Goal: Entertainment & Leisure: Consume media (video, audio)

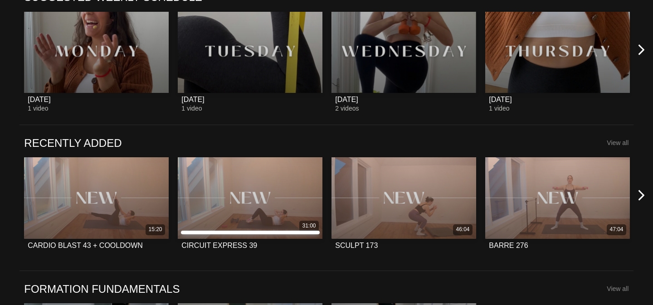
scroll to position [665, 0]
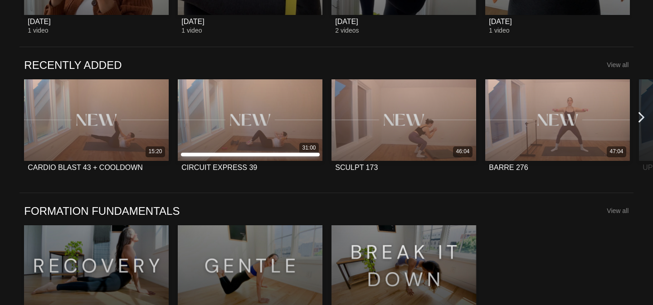
click at [642, 116] on icon at bounding box center [641, 117] width 11 height 11
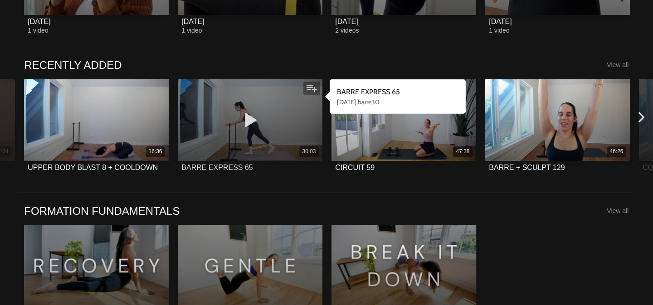
click at [244, 122] on icon at bounding box center [250, 120] width 27 height 16
